Goal: Task Accomplishment & Management: Complete application form

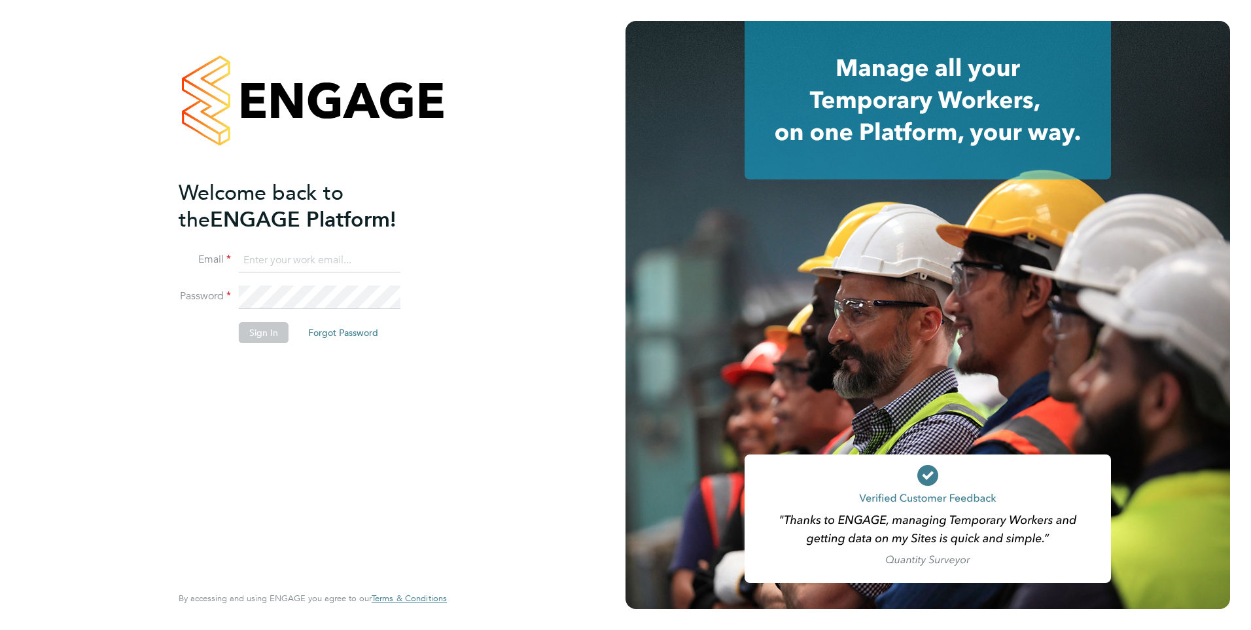
type input "Danielle.nail@danielowen.co.uk"
click at [272, 336] on button "Sign In" at bounding box center [264, 332] width 50 height 21
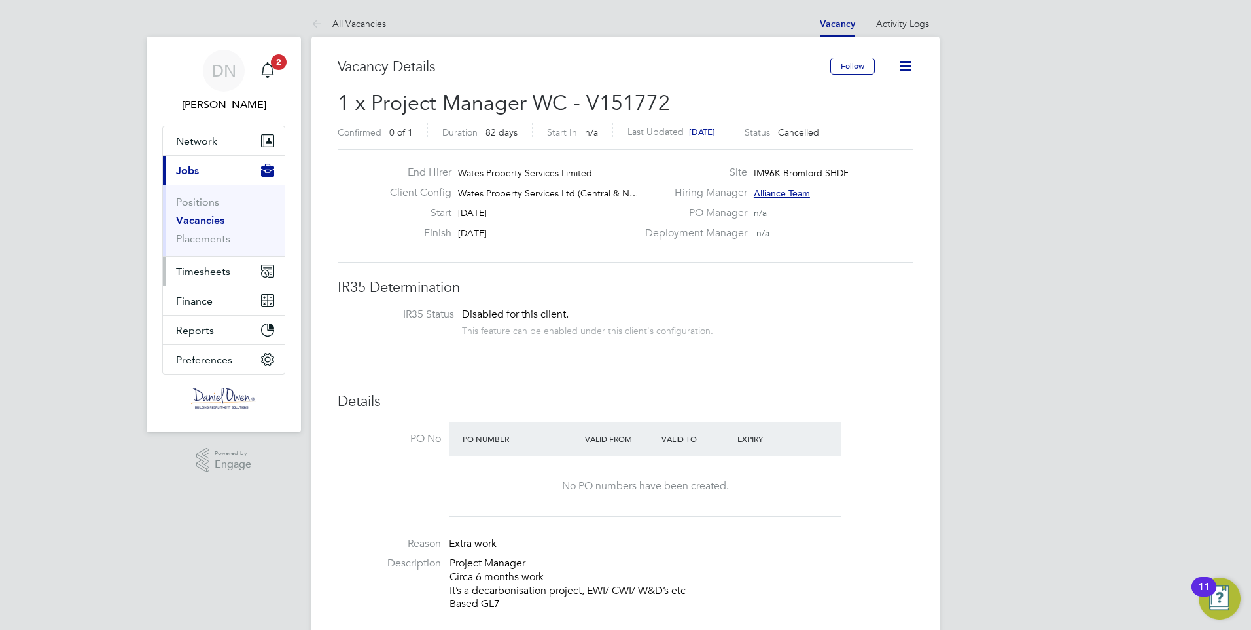
click at [223, 270] on span "Timesheets" at bounding box center [203, 271] width 54 height 12
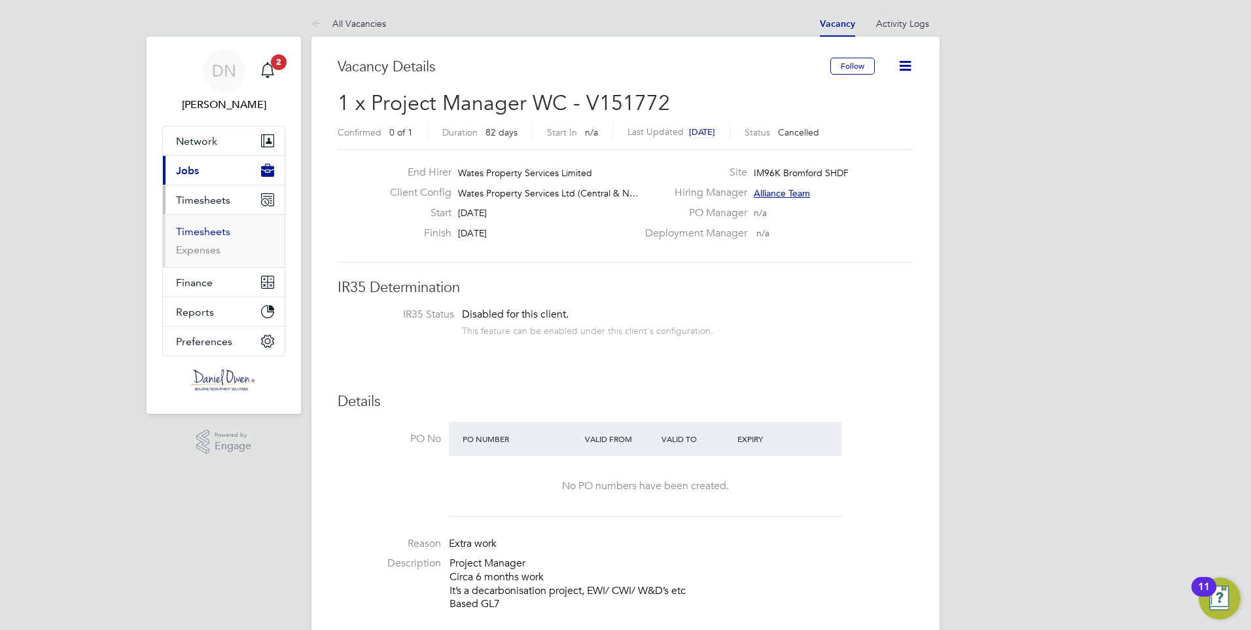
click at [220, 231] on link "Timesheets" at bounding box center [203, 231] width 54 height 12
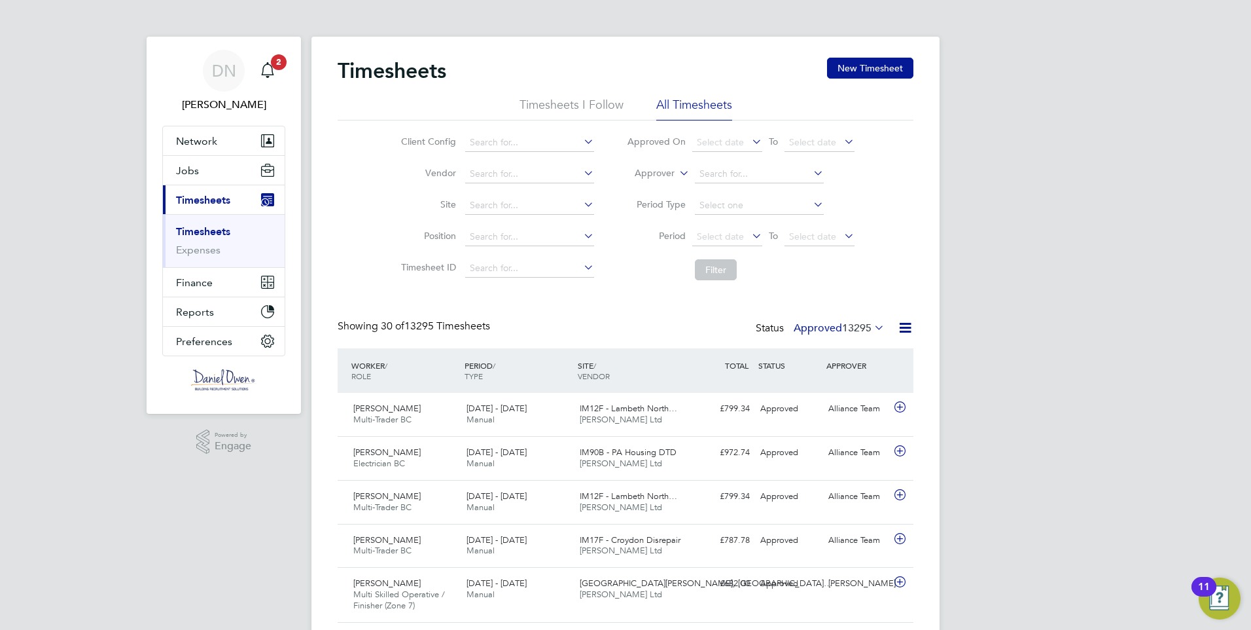
scroll to position [33, 114]
click at [877, 67] on button "New Timesheet" at bounding box center [870, 68] width 86 height 21
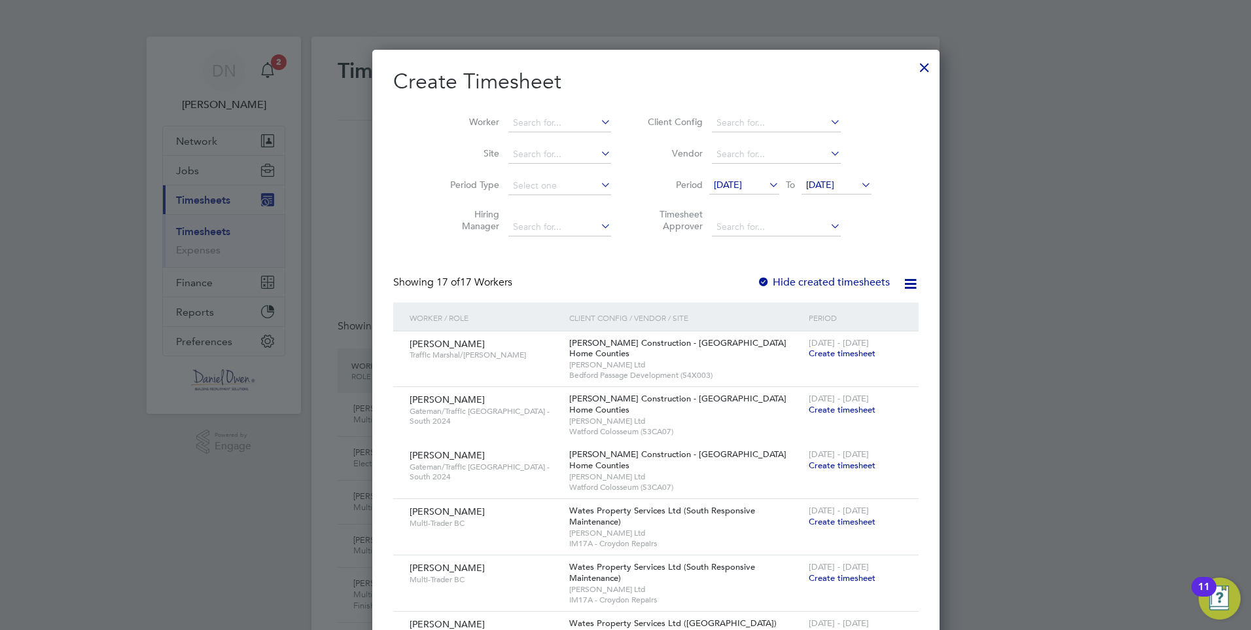
click at [757, 283] on div at bounding box center [763, 282] width 13 height 13
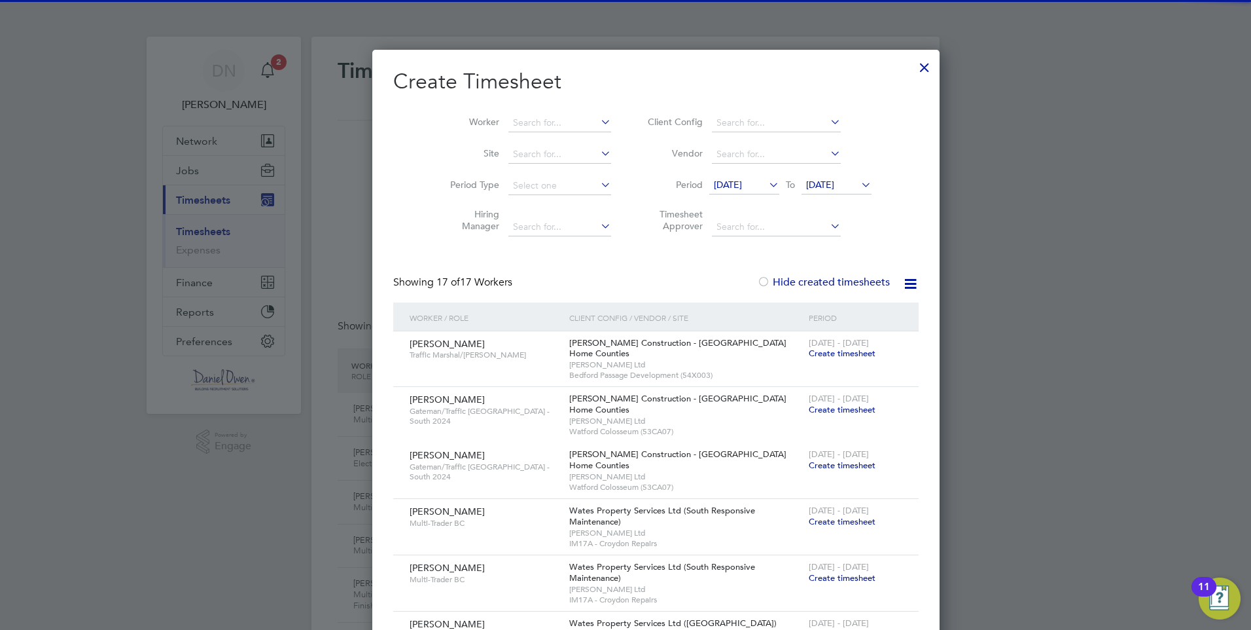
click at [766, 184] on icon at bounding box center [766, 184] width 0 height 18
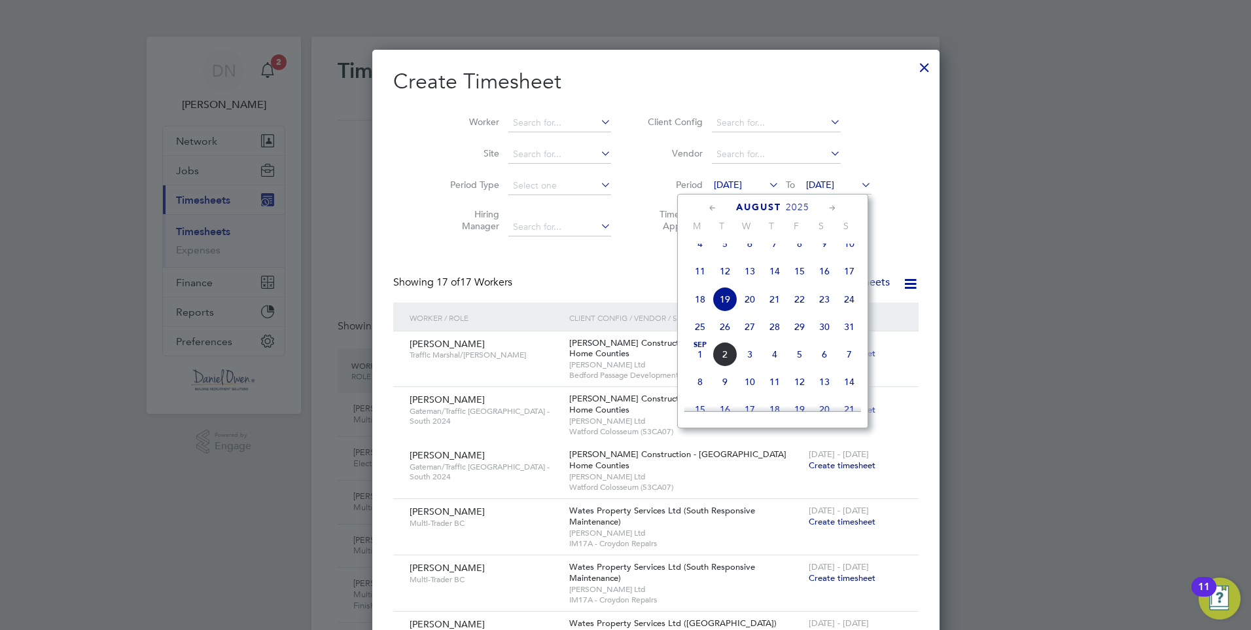
click at [819, 312] on span "23" at bounding box center [824, 299] width 25 height 25
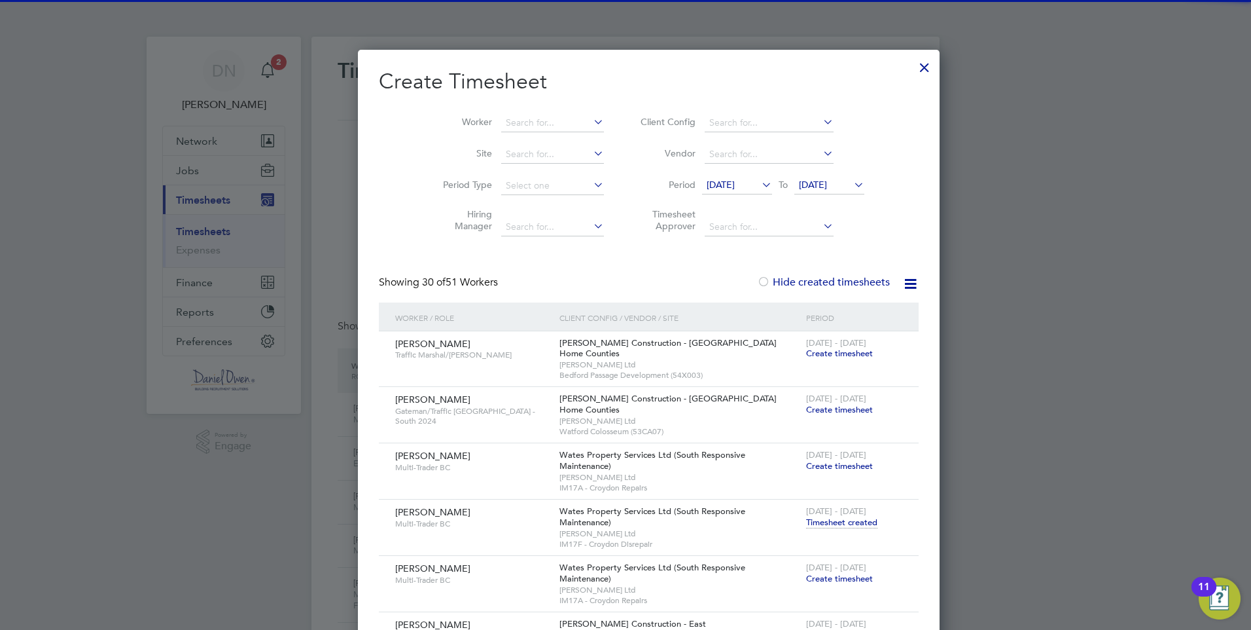
click at [825, 182] on span "[DATE]" at bounding box center [813, 185] width 28 height 12
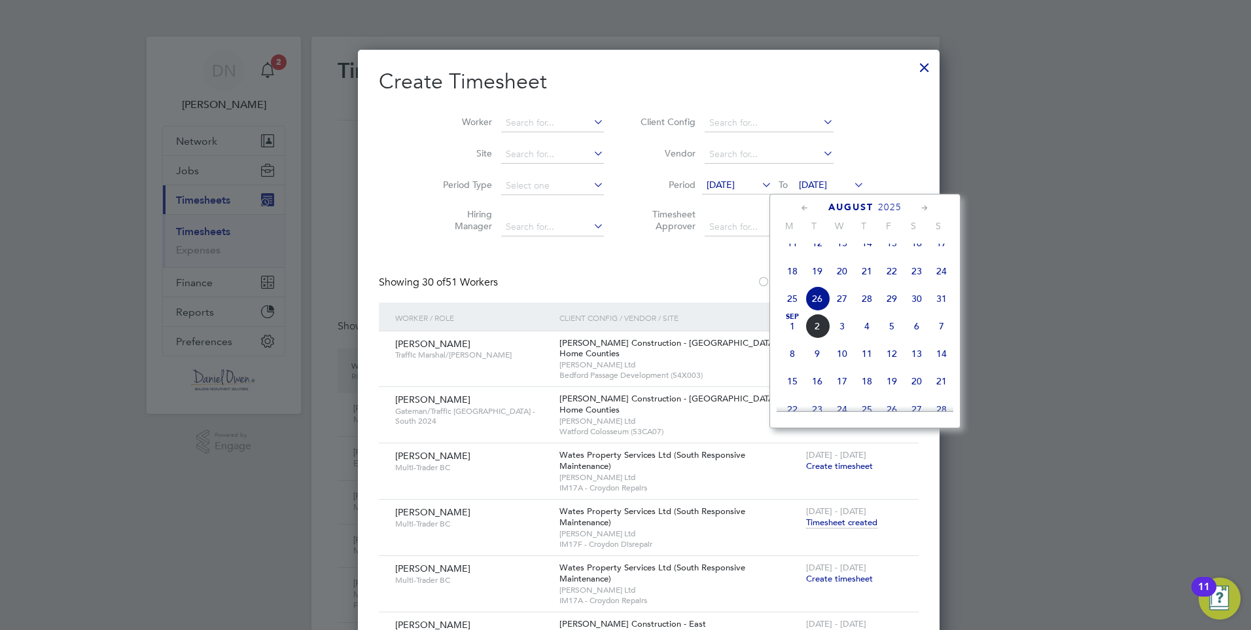
click at [942, 311] on span "31" at bounding box center [941, 298] width 25 height 25
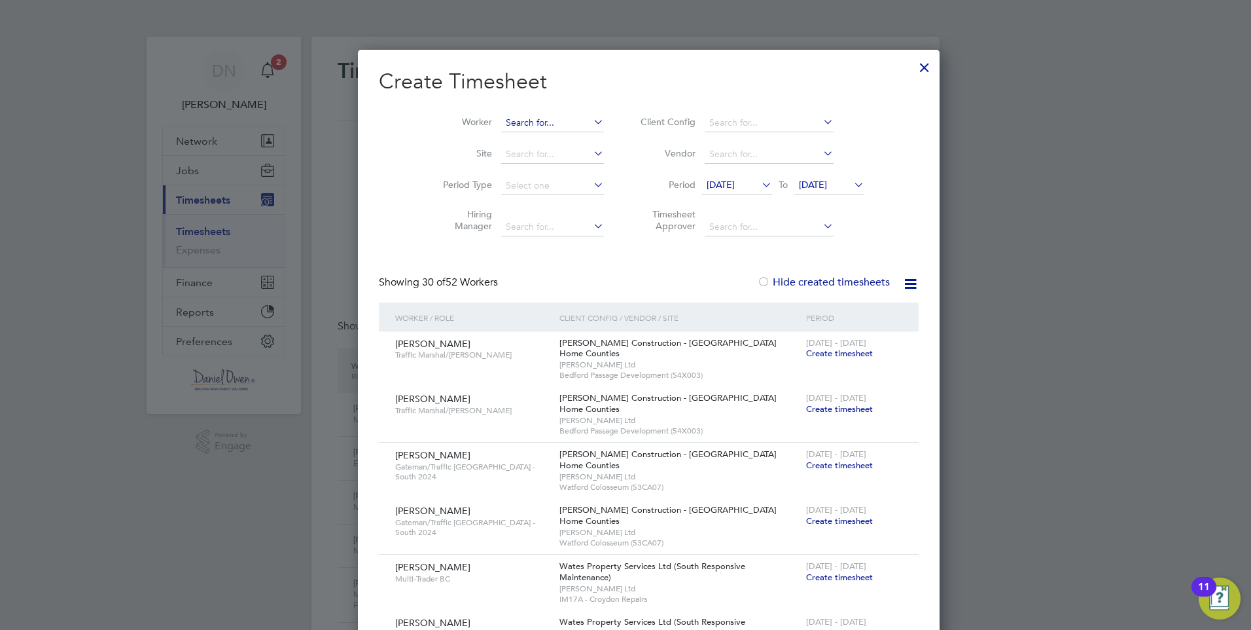
click at [511, 121] on input at bounding box center [552, 123] width 103 height 18
click at [548, 134] on li "[PERSON_NAME]" at bounding box center [562, 141] width 170 height 18
type input "[PERSON_NAME]"
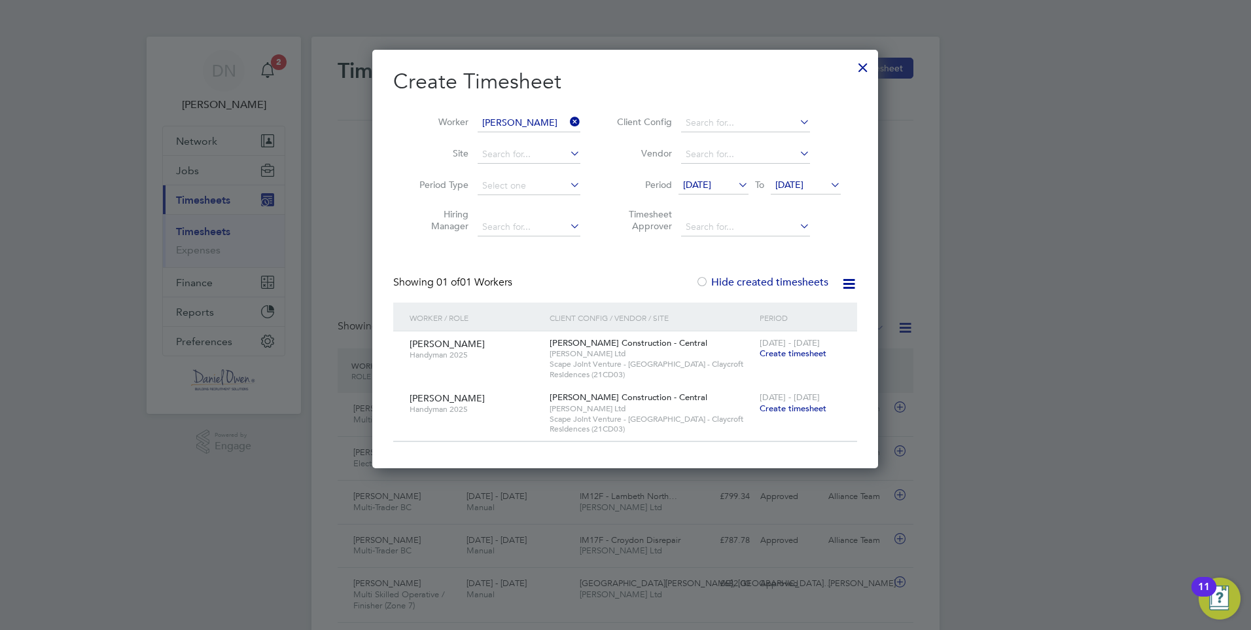
click at [778, 350] on span "Create timesheet" at bounding box center [793, 353] width 67 height 11
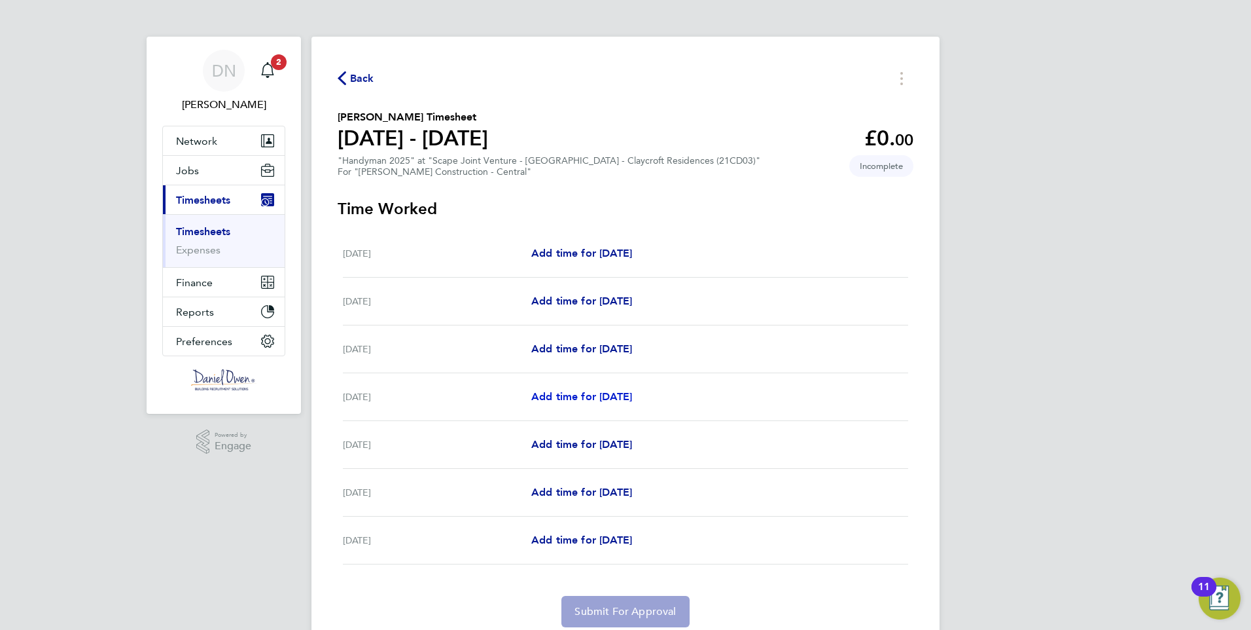
click at [549, 404] on link "Add time for [DATE]" at bounding box center [581, 397] width 101 height 16
select select "60"
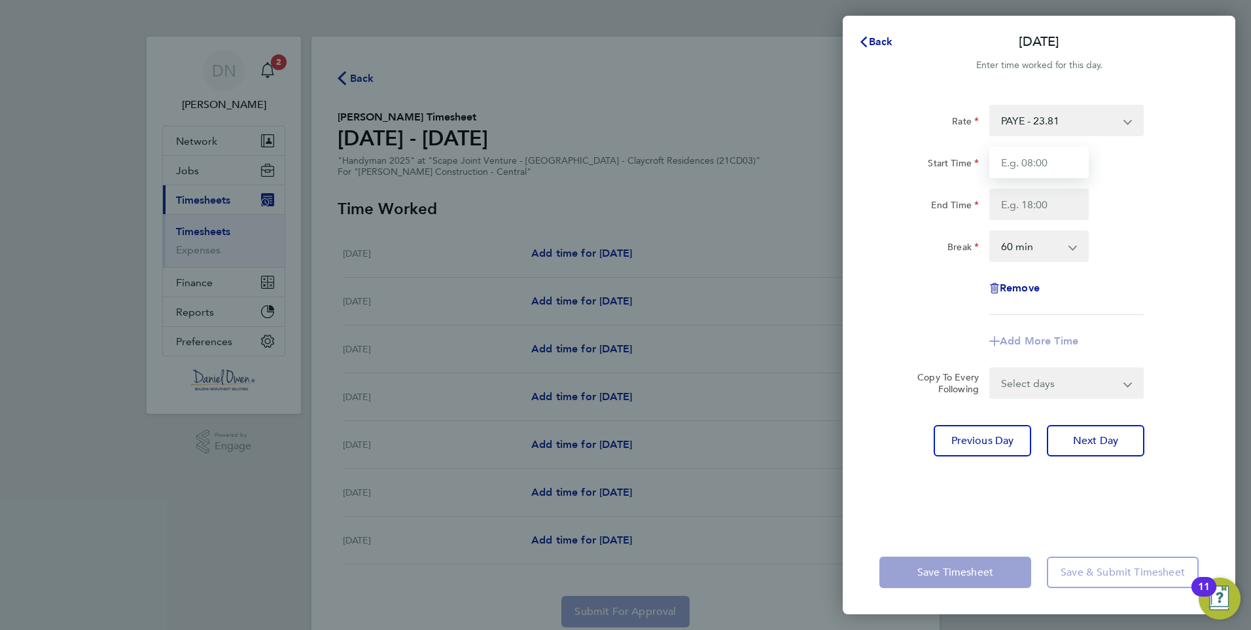
click at [1066, 160] on input "Start Time" at bounding box center [1039, 162] width 99 height 31
type input "07:00"
type input "16:30"
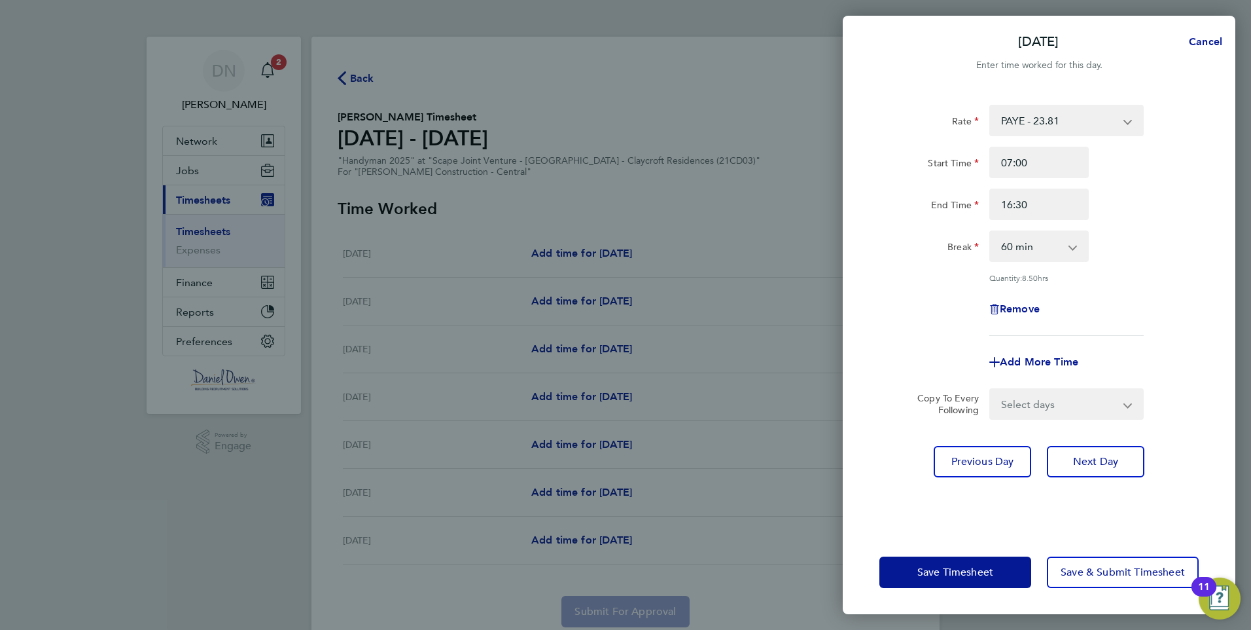
click at [1074, 247] on app-icon-cross-button at bounding box center [1080, 246] width 16 height 29
click at [1069, 243] on select "0 min 15 min 30 min 45 min 60 min 75 min 90 min" at bounding box center [1031, 246] width 81 height 29
select select "30"
click at [991, 232] on select "0 min 15 min 30 min 45 min 60 min 75 min 90 min" at bounding box center [1031, 246] width 81 height 29
click at [1134, 261] on div "Break 0 min 15 min 30 min 45 min 60 min 75 min 90 min" at bounding box center [1039, 245] width 330 height 31
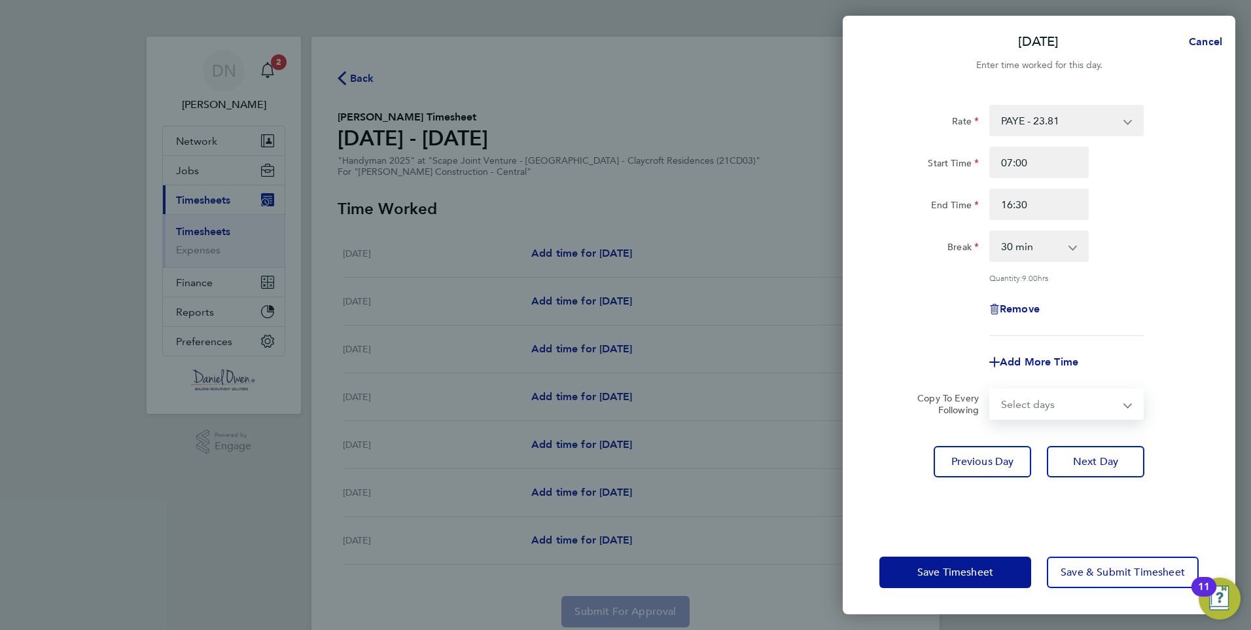
click at [1067, 408] on select "Select days Day [DATE] [DATE] [DATE]" at bounding box center [1059, 403] width 137 height 29
select select "DAY"
click at [991, 389] on select "Select days Day [DATE] [DATE] [DATE]" at bounding box center [1059, 403] width 137 height 29
select select "[DATE]"
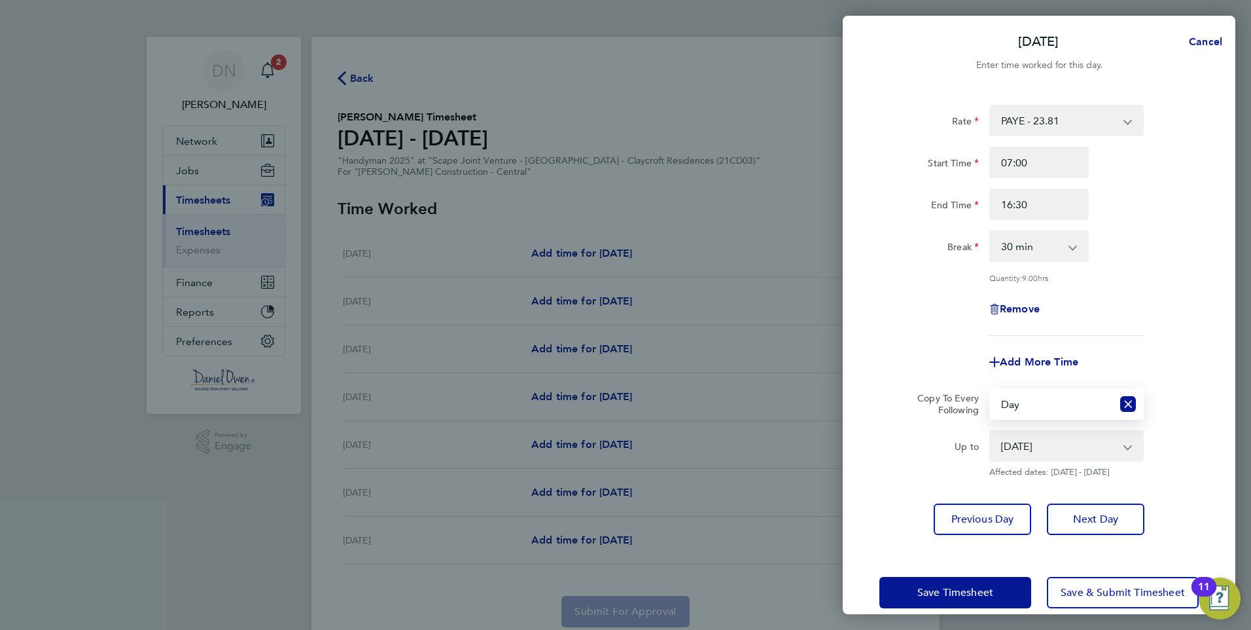
click at [1069, 439] on select "[DATE] [DATE] [DATE]" at bounding box center [1059, 445] width 136 height 29
click at [1072, 452] on select "[DATE] [DATE] [DATE]" at bounding box center [1059, 445] width 136 height 29
click at [991, 431] on select "[DATE] [DATE] [DATE]" at bounding box center [1059, 445] width 136 height 29
click at [967, 583] on button "Save Timesheet" at bounding box center [956, 592] width 152 height 31
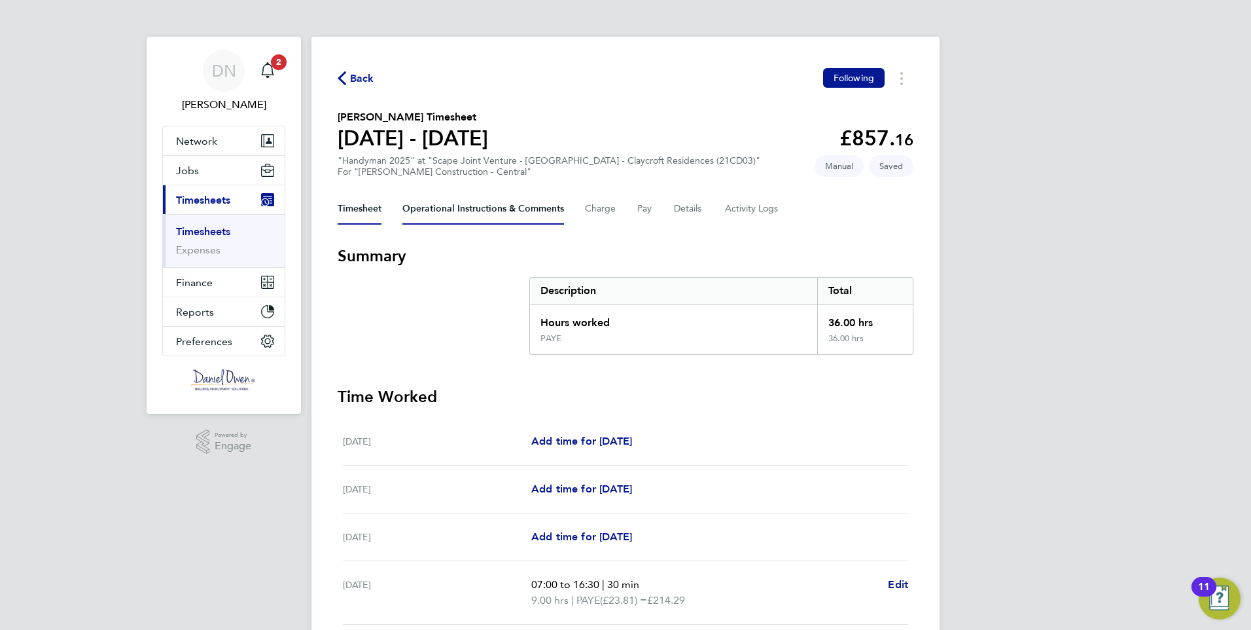
click at [515, 209] on Comments-tab "Operational Instructions & Comments" at bounding box center [484, 208] width 162 height 31
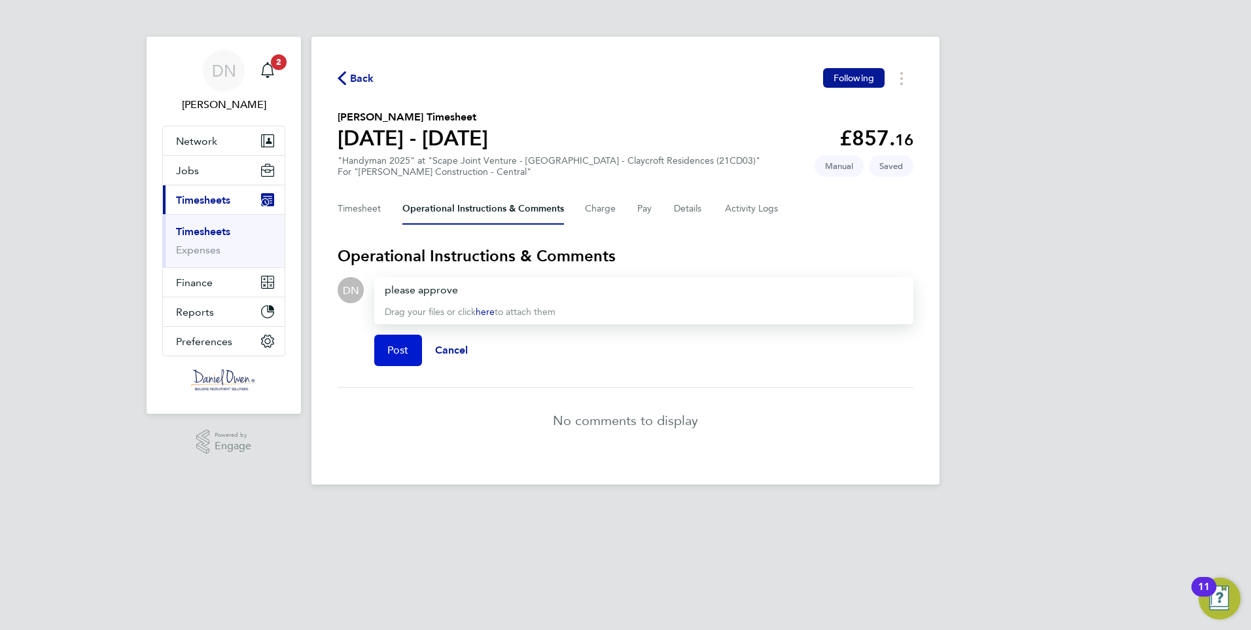
click at [384, 353] on button "Post" at bounding box center [398, 349] width 48 height 31
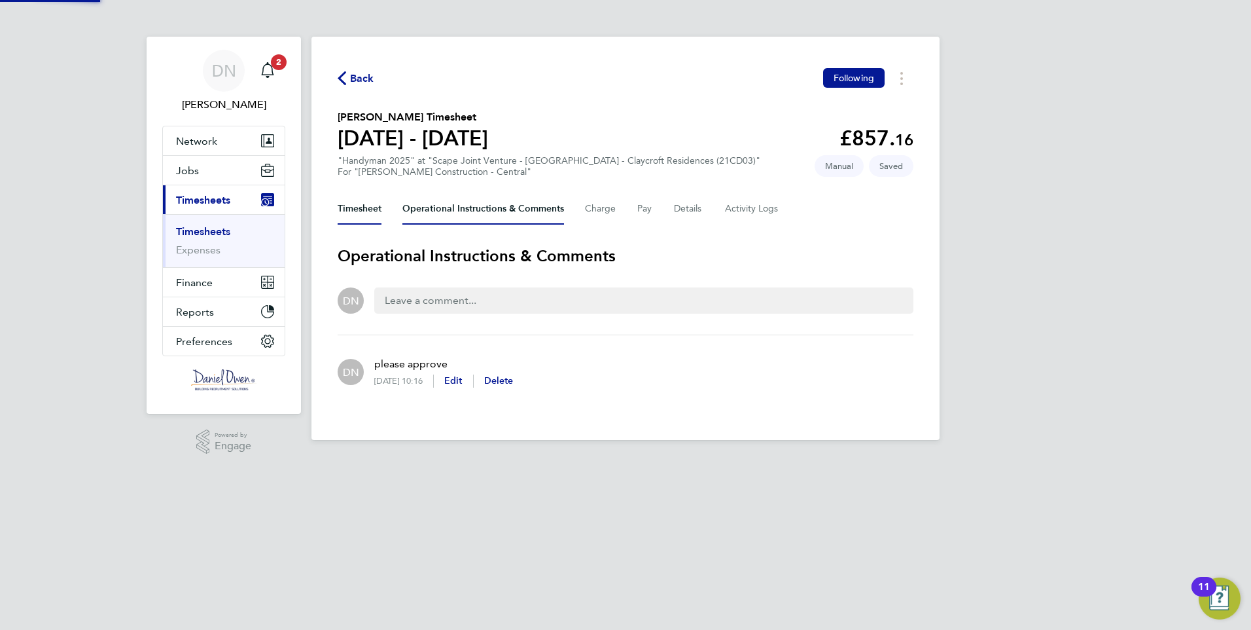
click at [357, 209] on button "Timesheet" at bounding box center [360, 208] width 44 height 31
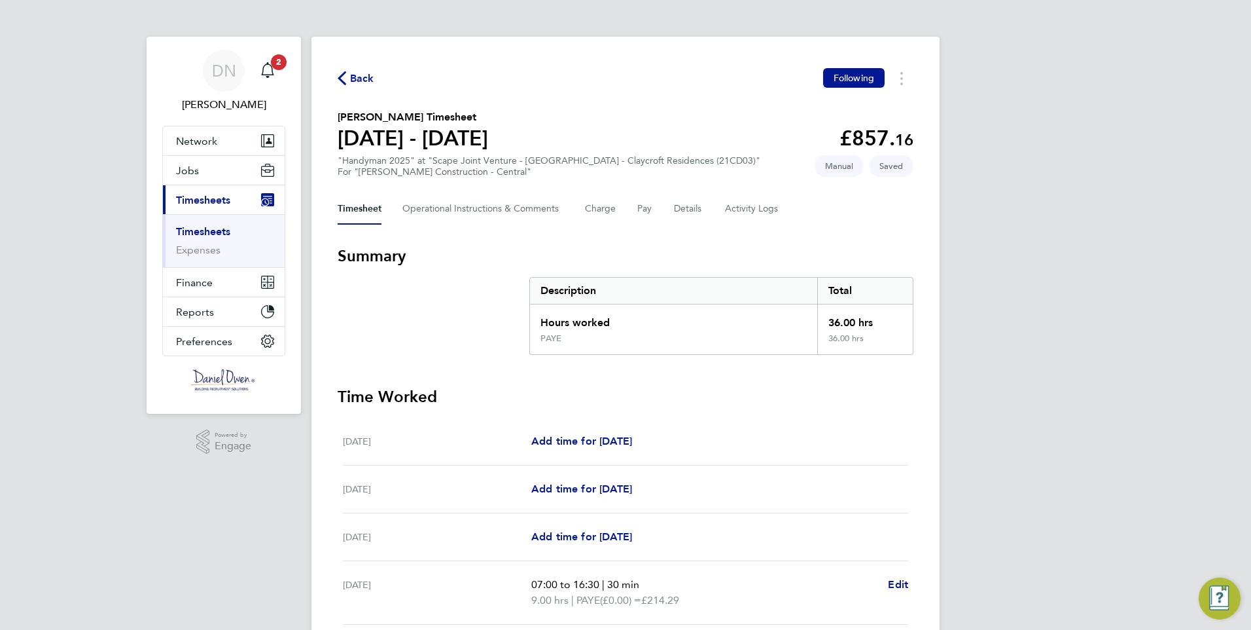
scroll to position [300, 0]
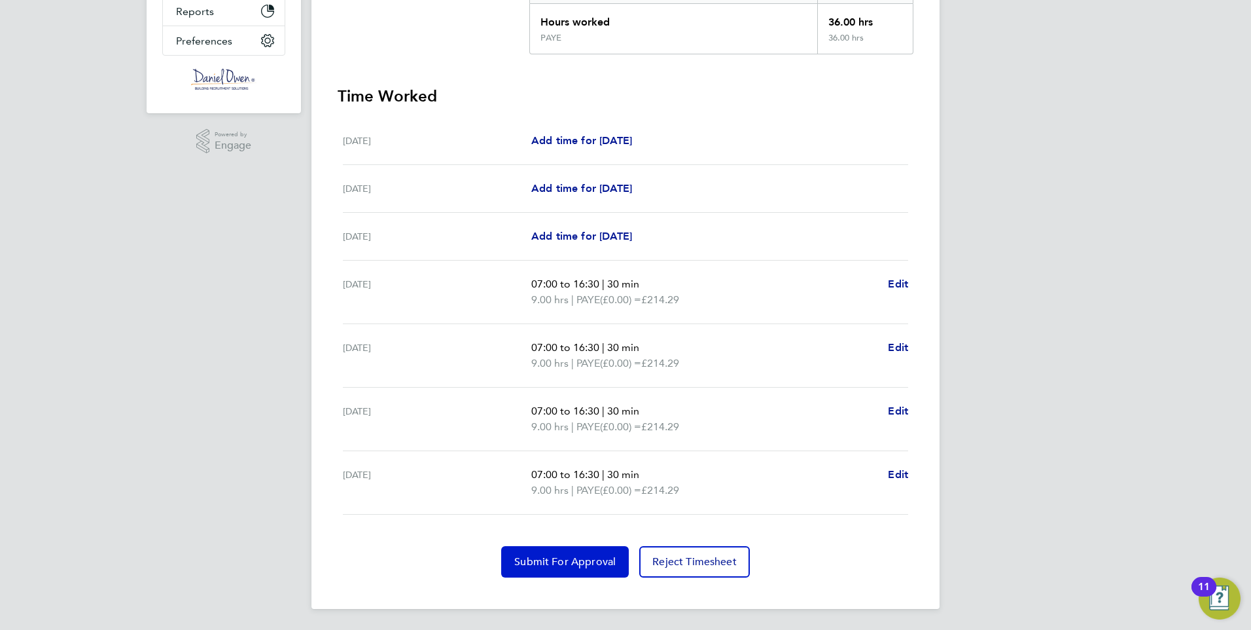
click at [543, 560] on span "Submit For Approval" at bounding box center [564, 561] width 101 height 13
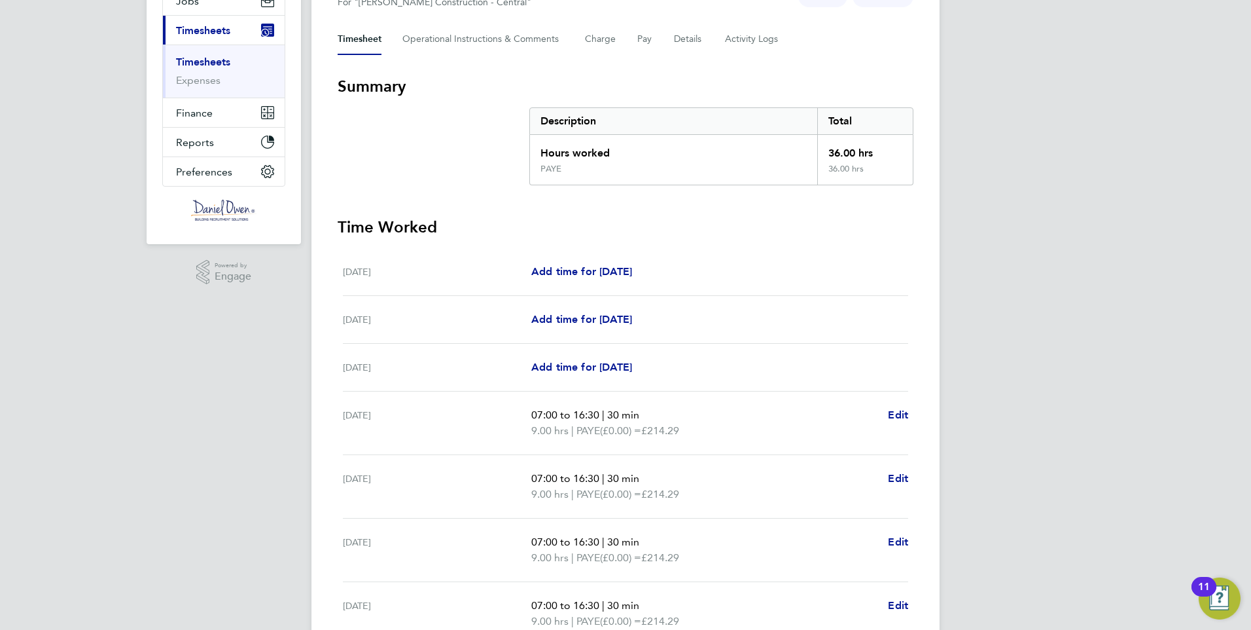
scroll to position [0, 0]
